Goal: Information Seeking & Learning: Find specific fact

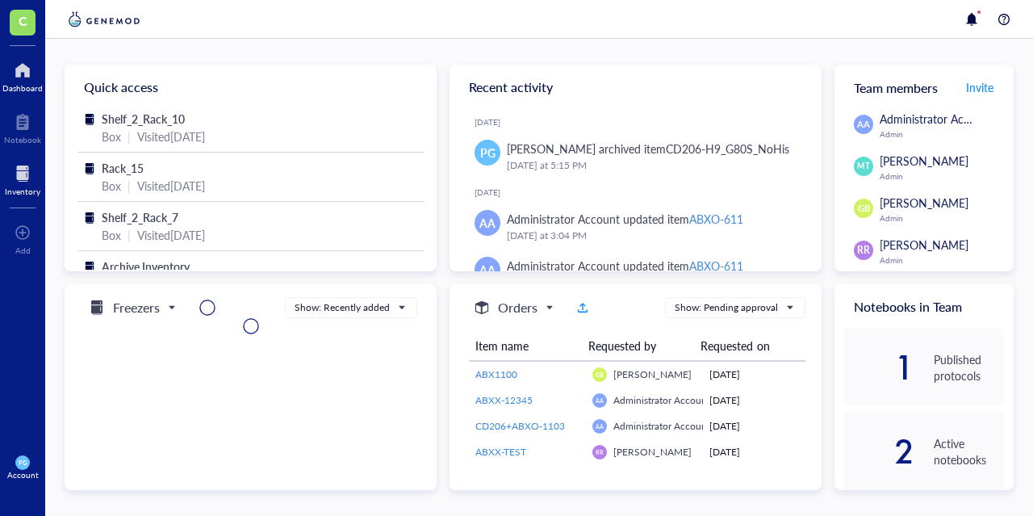
click at [23, 188] on div "Inventory" at bounding box center [23, 191] width 36 height 10
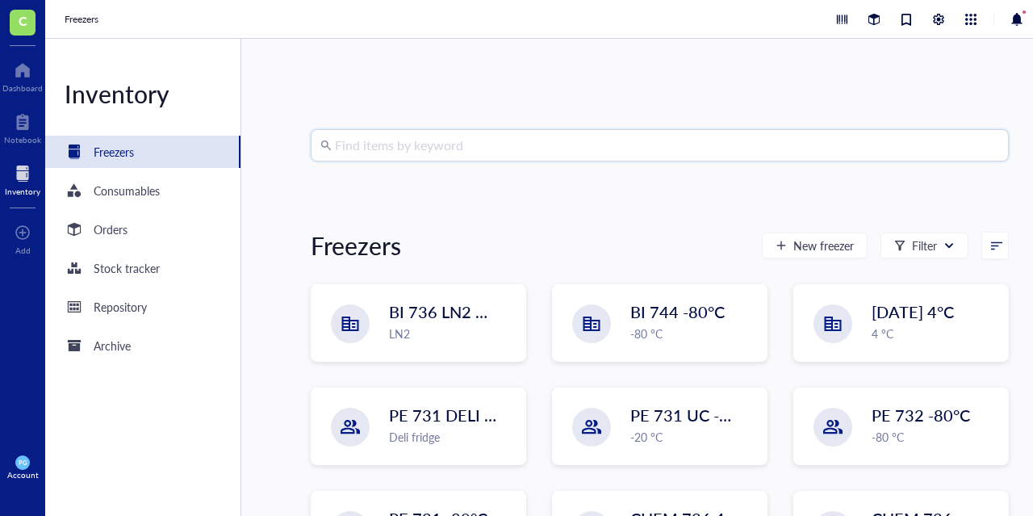
click at [475, 143] on input "search" at bounding box center [667, 145] width 664 height 31
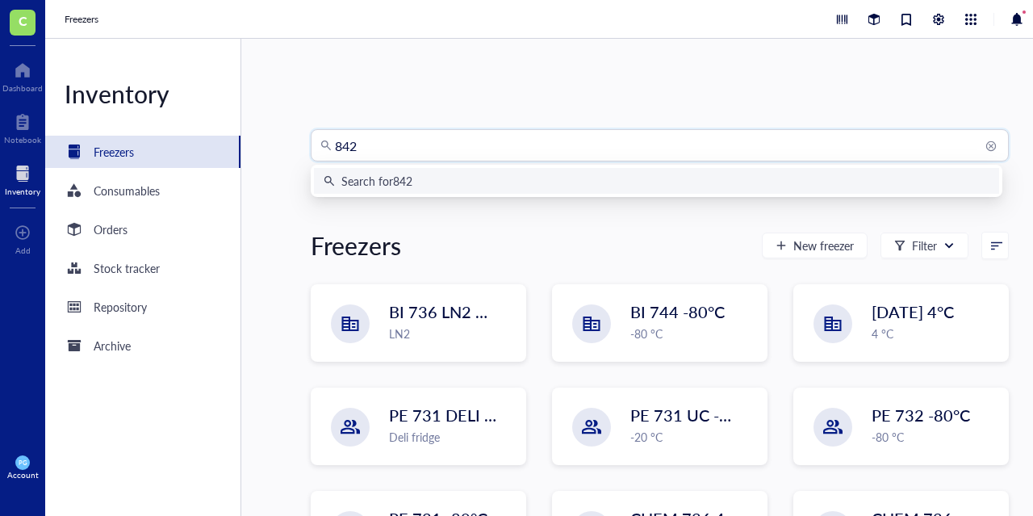
type input "8429"
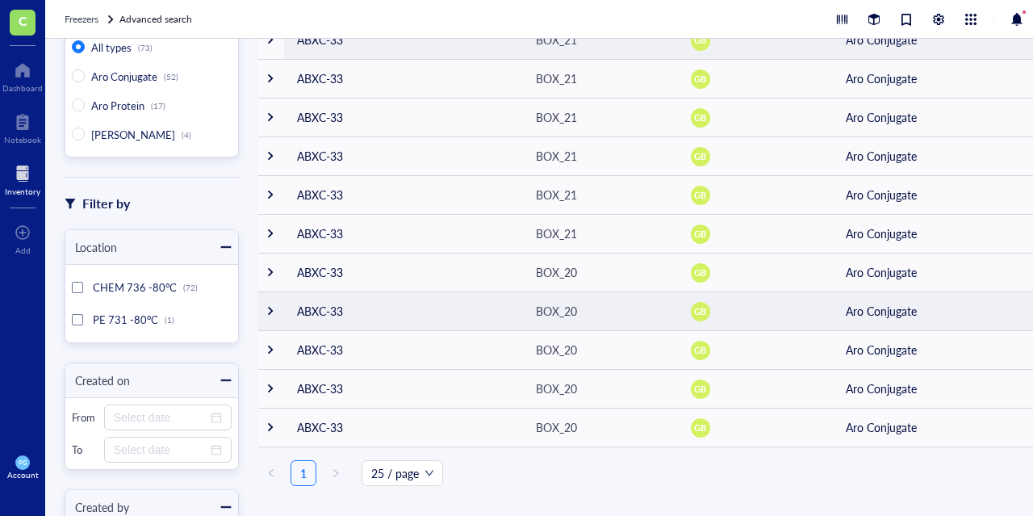
scroll to position [262, 0]
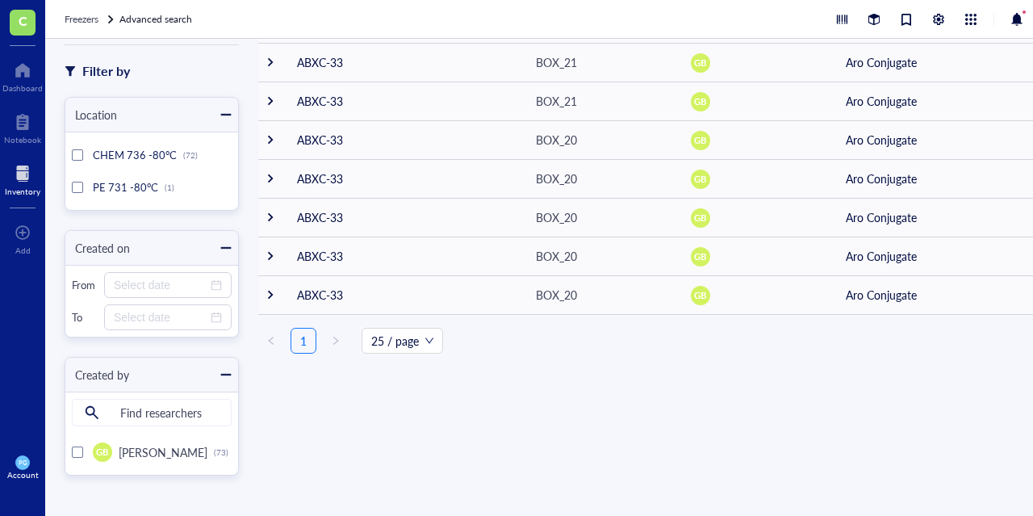
click at [73, 182] on div at bounding box center [77, 187] width 11 height 11
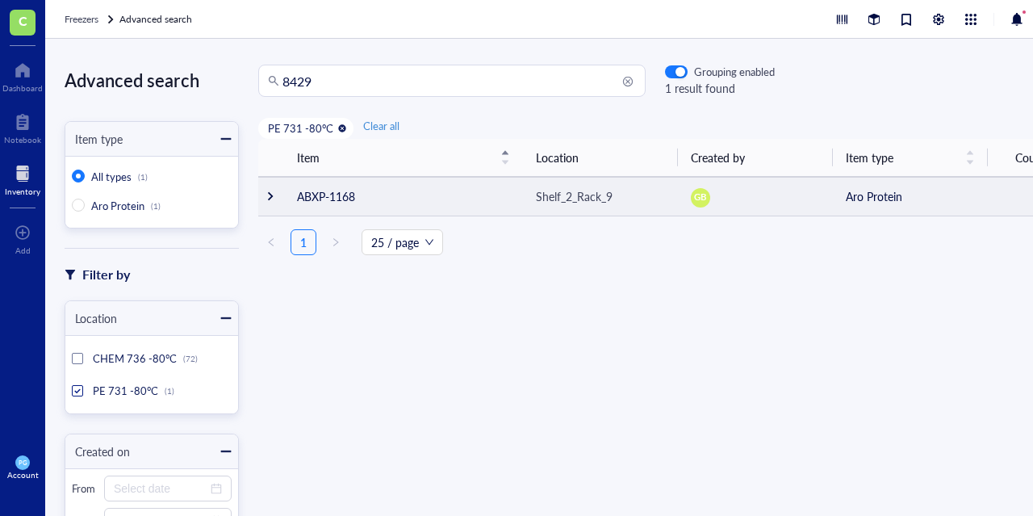
click at [304, 192] on td "ABXP-1168" at bounding box center [403, 196] width 239 height 39
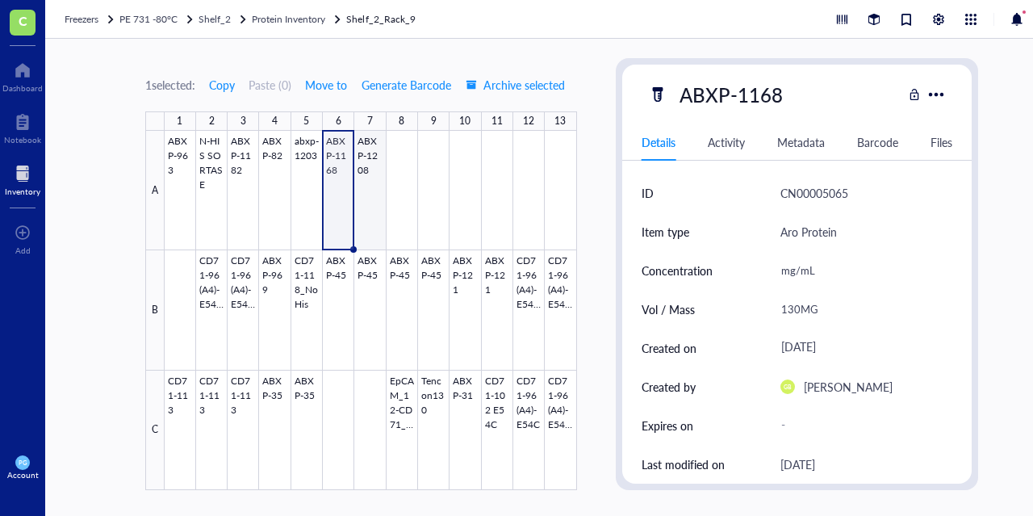
click at [366, 195] on div at bounding box center [371, 310] width 412 height 359
